Goal: Task Accomplishment & Management: Manage account settings

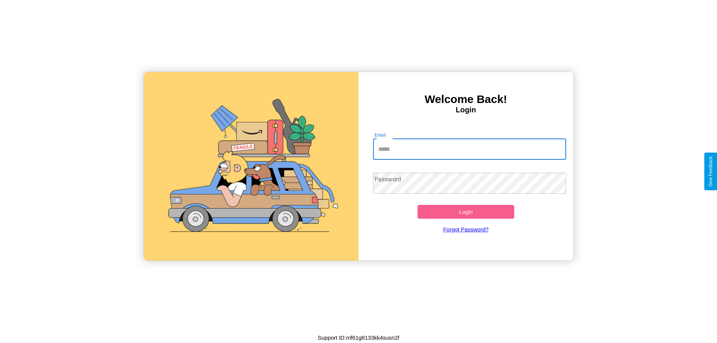
click at [469, 149] on input "Email" at bounding box center [469, 149] width 193 height 21
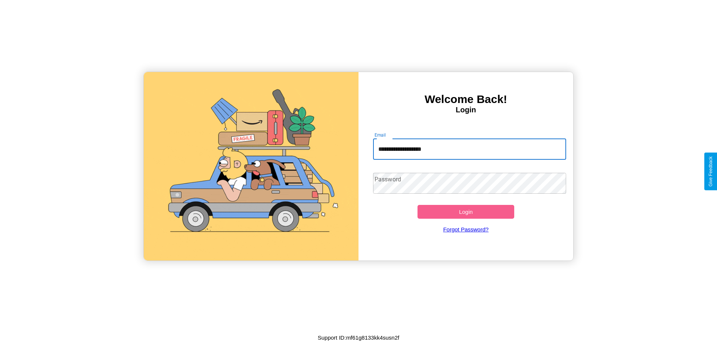
type input "**********"
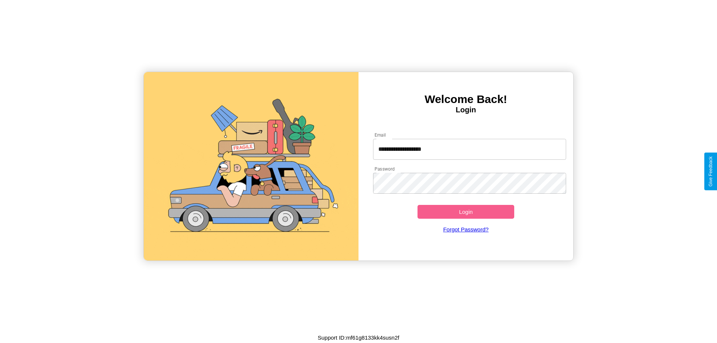
click at [466, 212] on button "Login" at bounding box center [466, 212] width 97 height 14
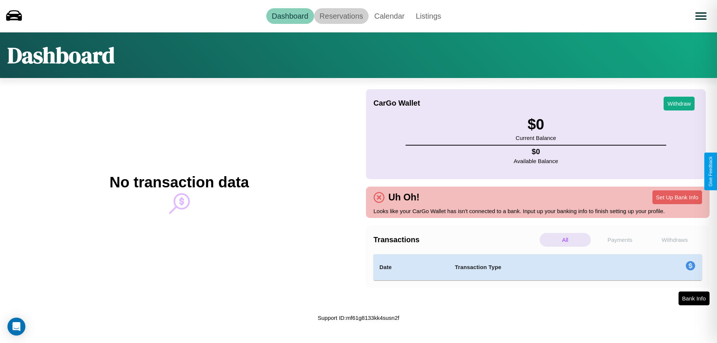
click at [341, 16] on link "Reservations" at bounding box center [341, 16] width 55 height 16
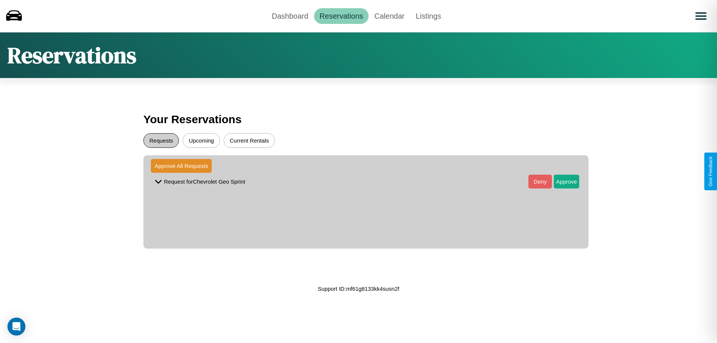
click at [161, 140] on button "Requests" at bounding box center [160, 140] width 35 height 15
click at [561, 182] on button "Approve" at bounding box center [566, 182] width 25 height 14
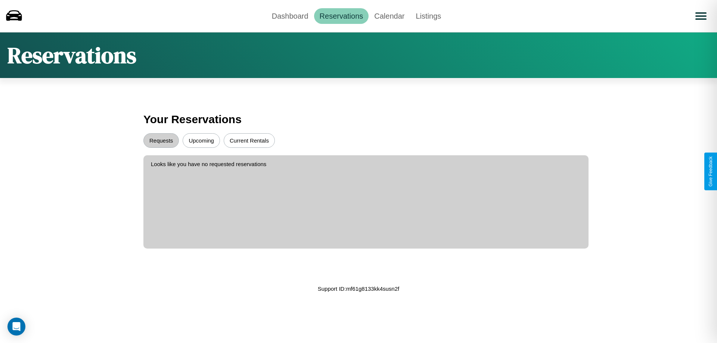
click at [201, 140] on button "Upcoming" at bounding box center [201, 140] width 37 height 15
click at [389, 16] on link "Calendar" at bounding box center [389, 16] width 41 height 16
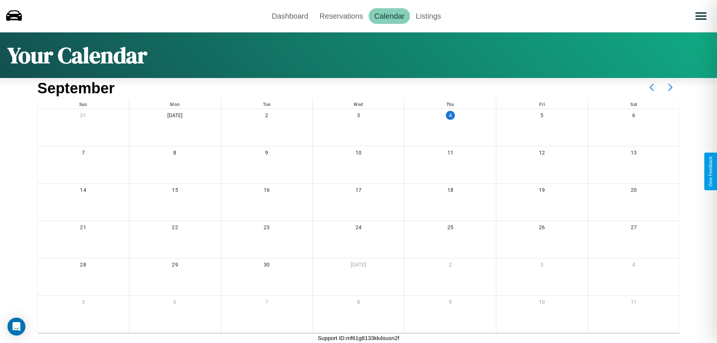
click at [670, 87] on icon at bounding box center [670, 87] width 19 height 19
